Goal: Task Accomplishment & Management: Manage account settings

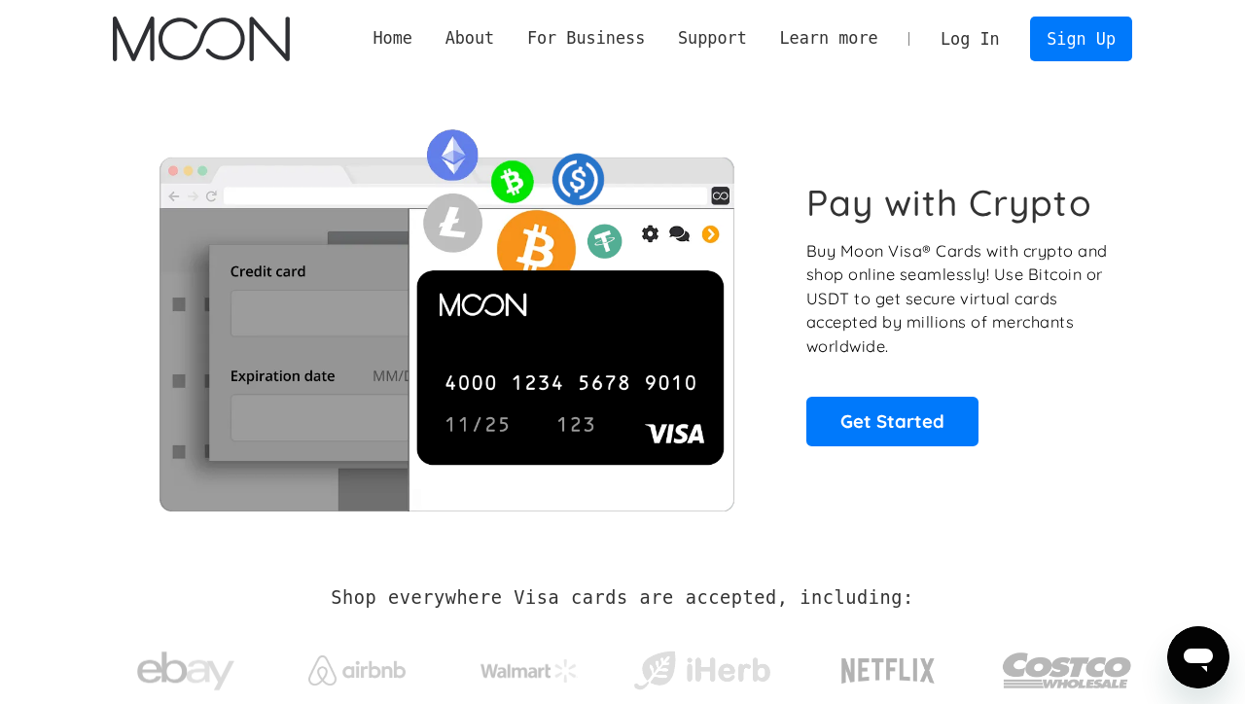
click at [989, 37] on link "Log In" at bounding box center [969, 39] width 91 height 43
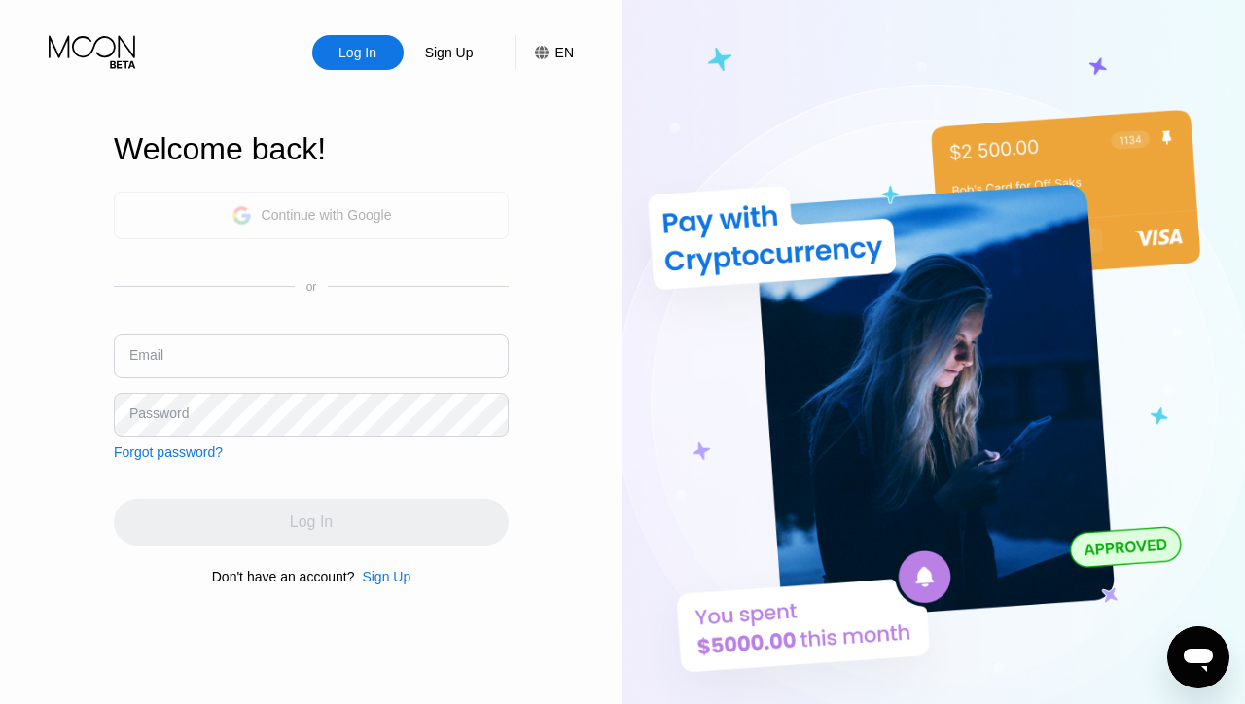
click at [342, 237] on div "Continue with Google" at bounding box center [311, 216] width 395 height 48
